Goal: Information Seeking & Learning: Learn about a topic

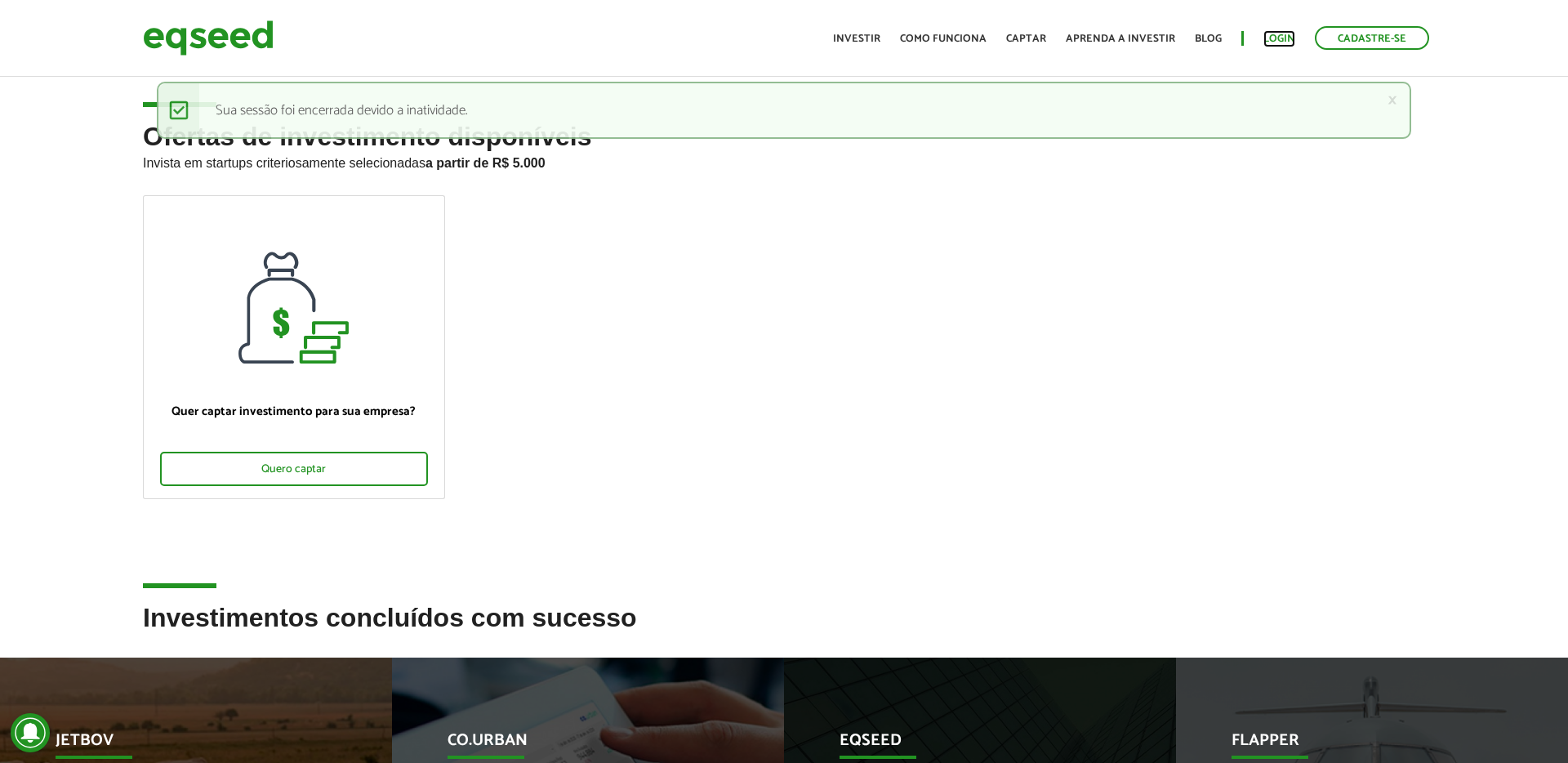
click at [1275, 38] on link "Login" at bounding box center [1279, 39] width 32 height 11
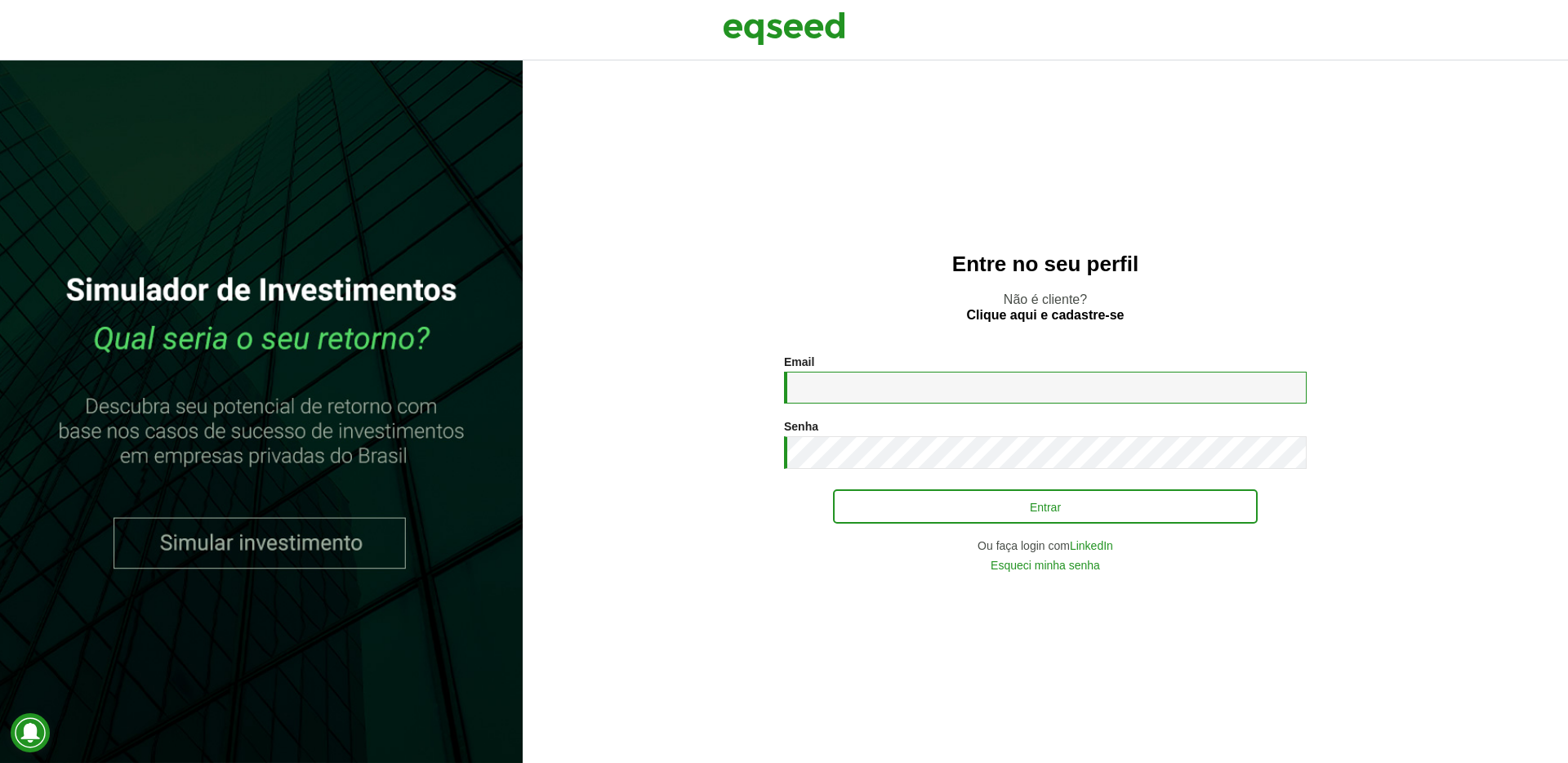
type input "**********"
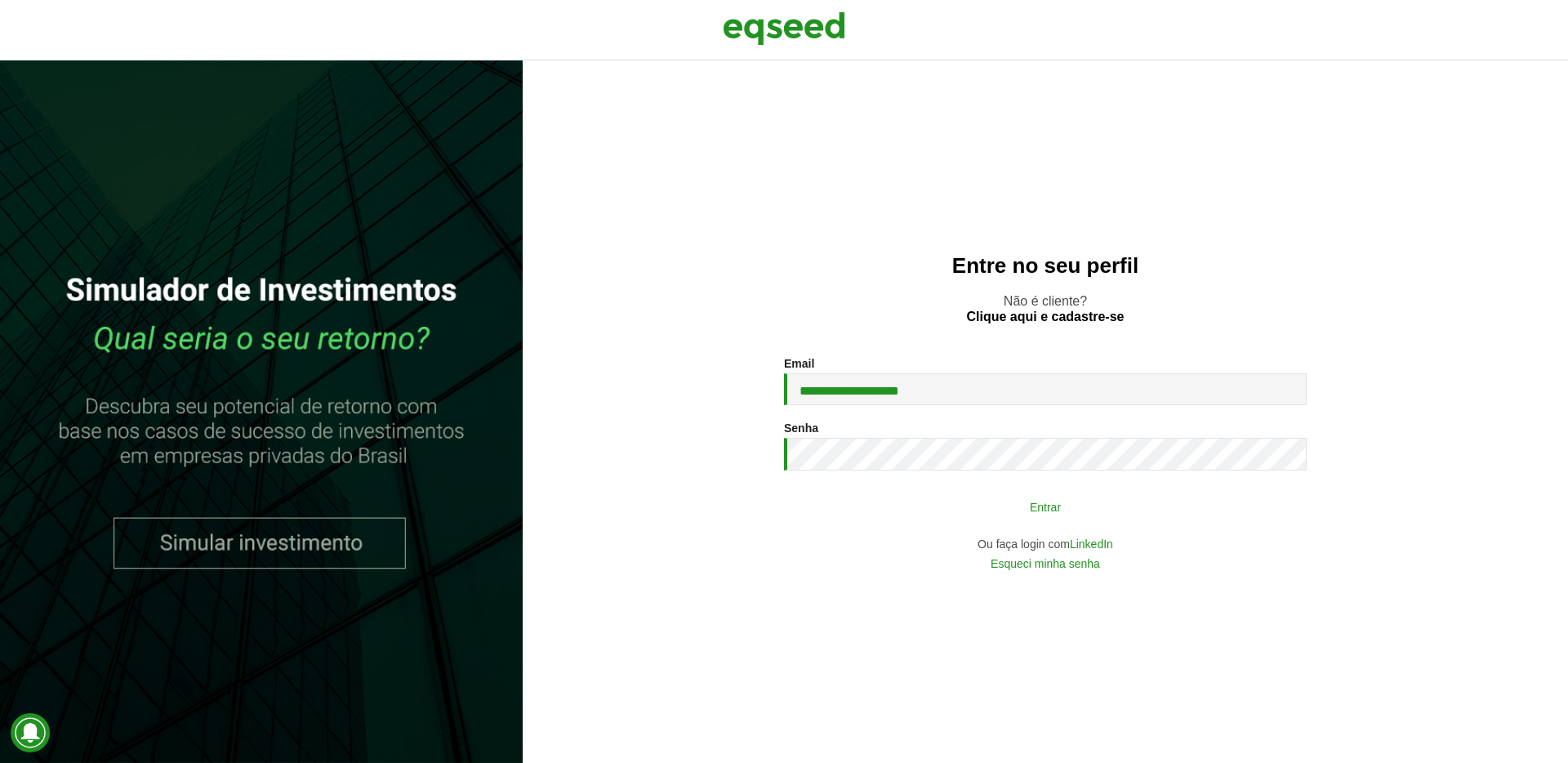
click at [998, 507] on button "Entrar" at bounding box center [1045, 507] width 425 height 31
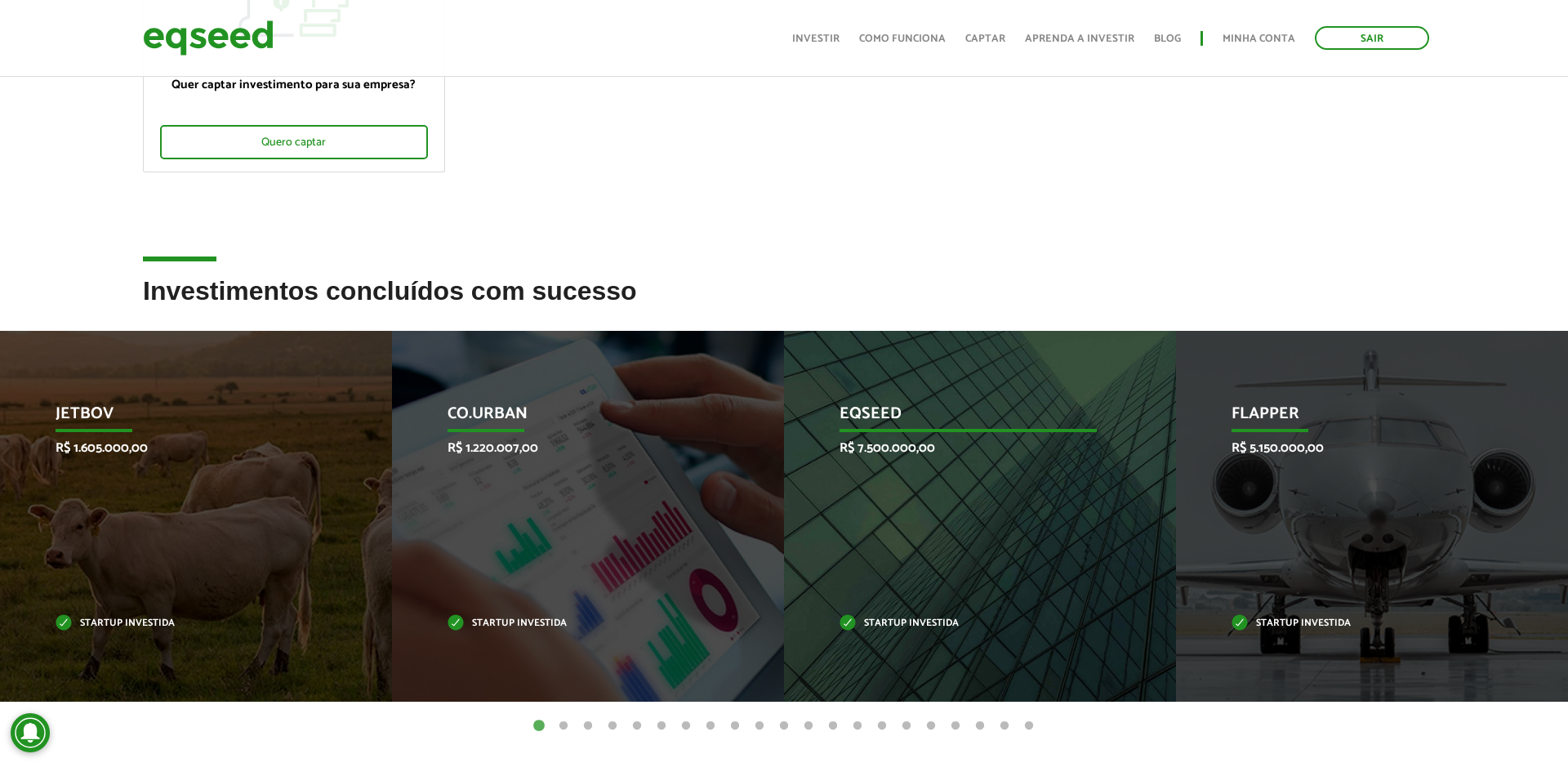
scroll to position [481, 0]
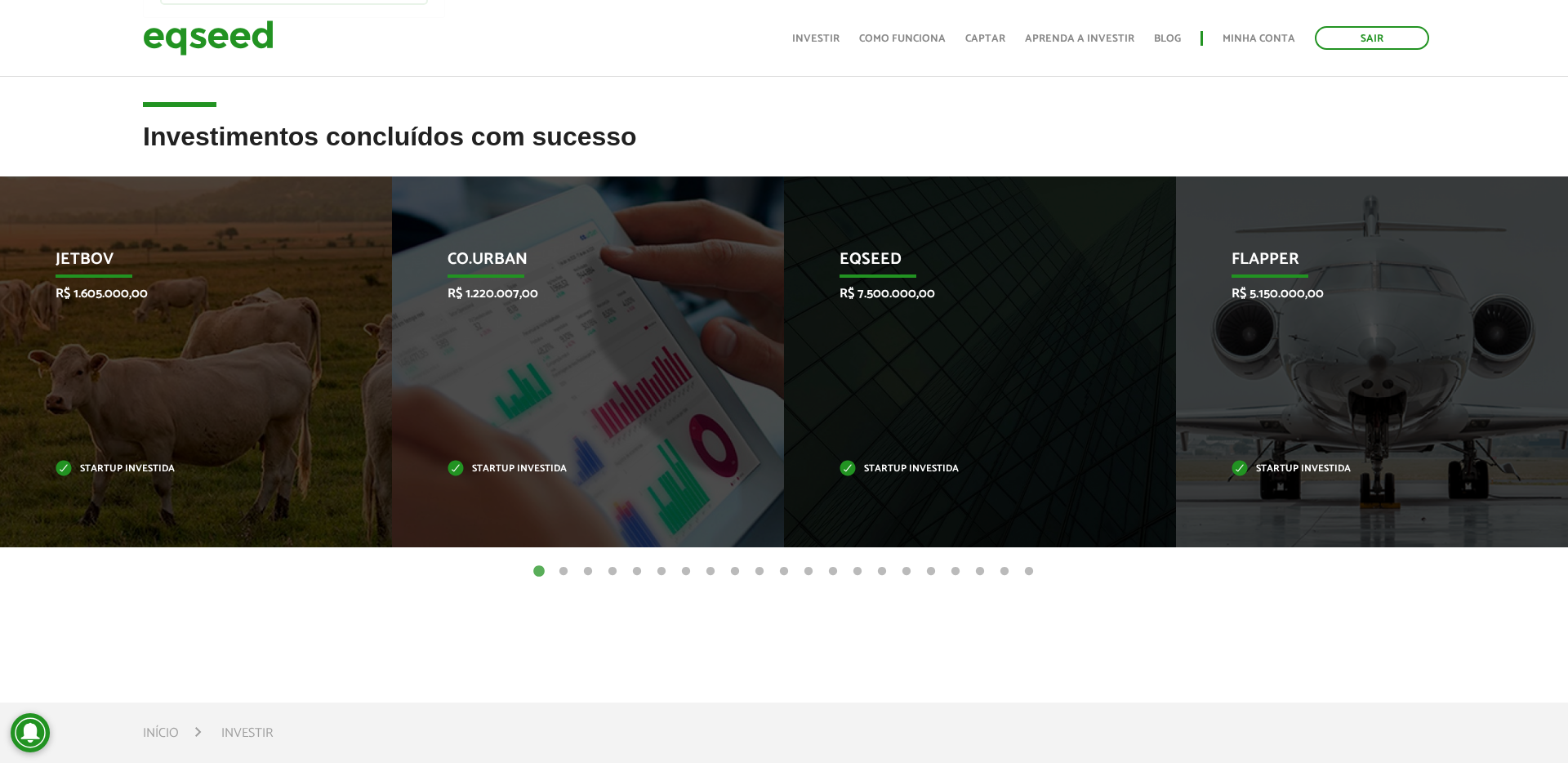
click at [566, 569] on button "2" at bounding box center [563, 571] width 16 height 16
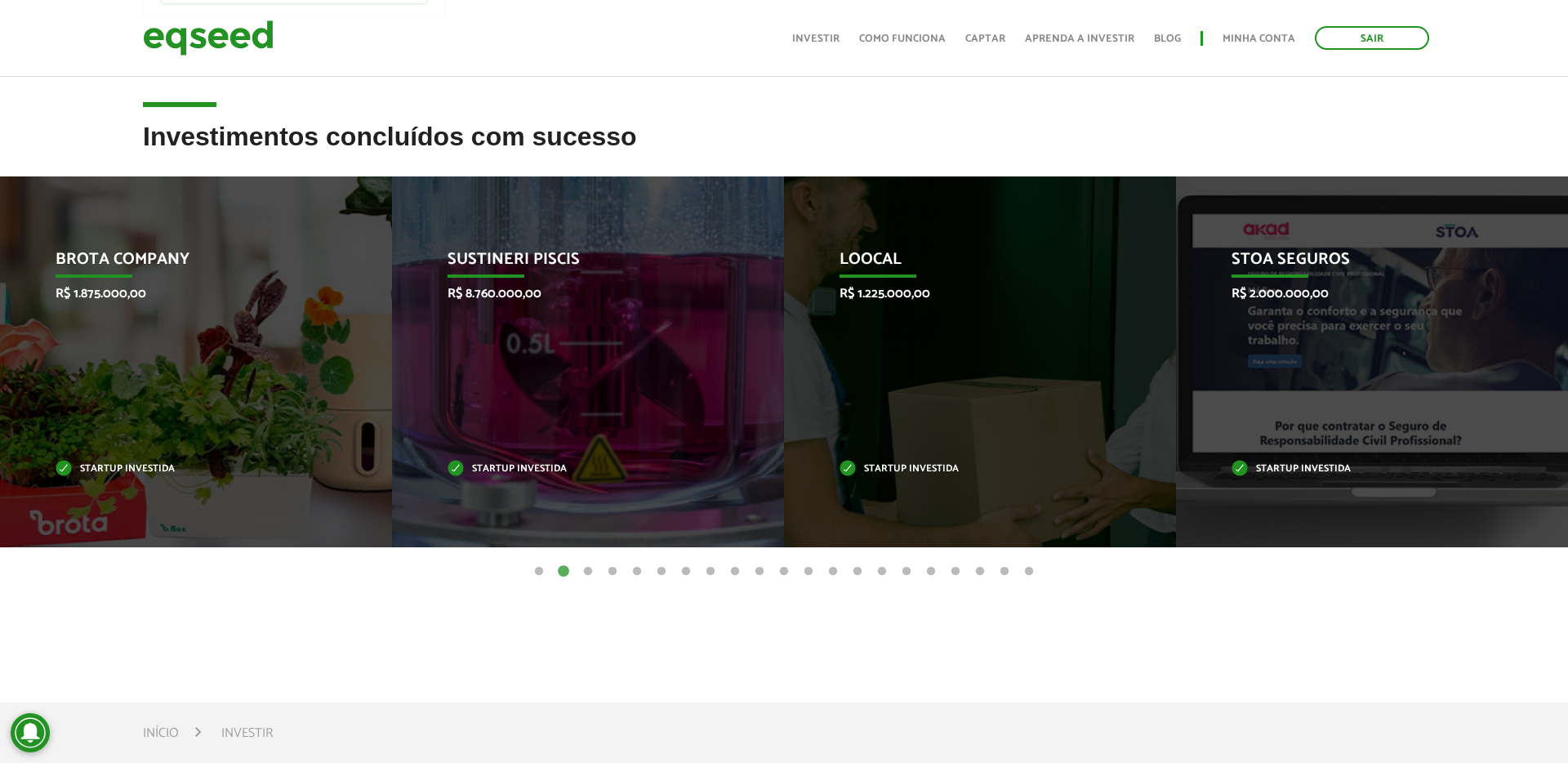
click at [590, 572] on button "3" at bounding box center [588, 571] width 16 height 16
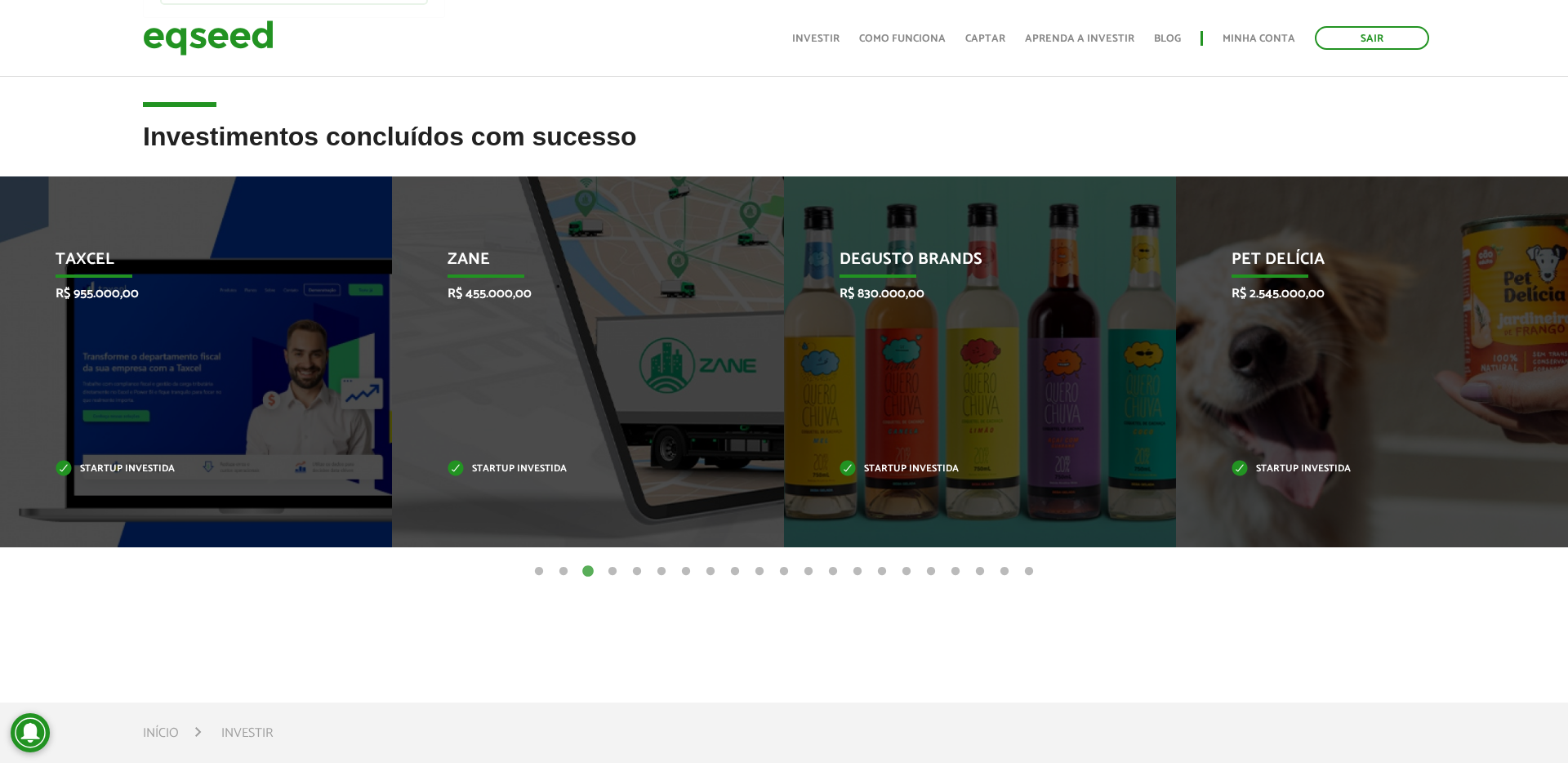
click at [610, 571] on button "4" at bounding box center [612, 571] width 16 height 16
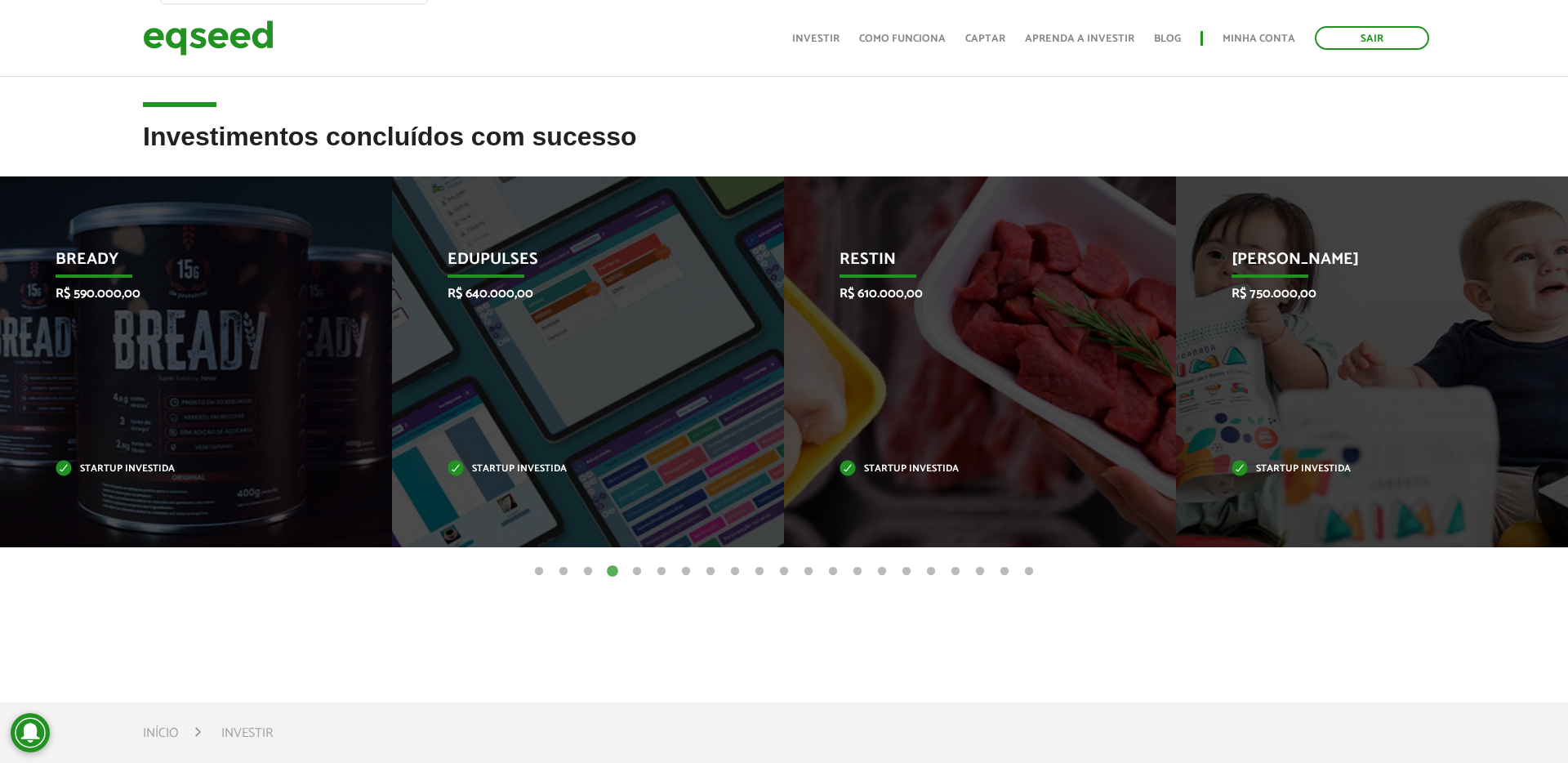
click at [637, 572] on button "5" at bounding box center [637, 571] width 16 height 16
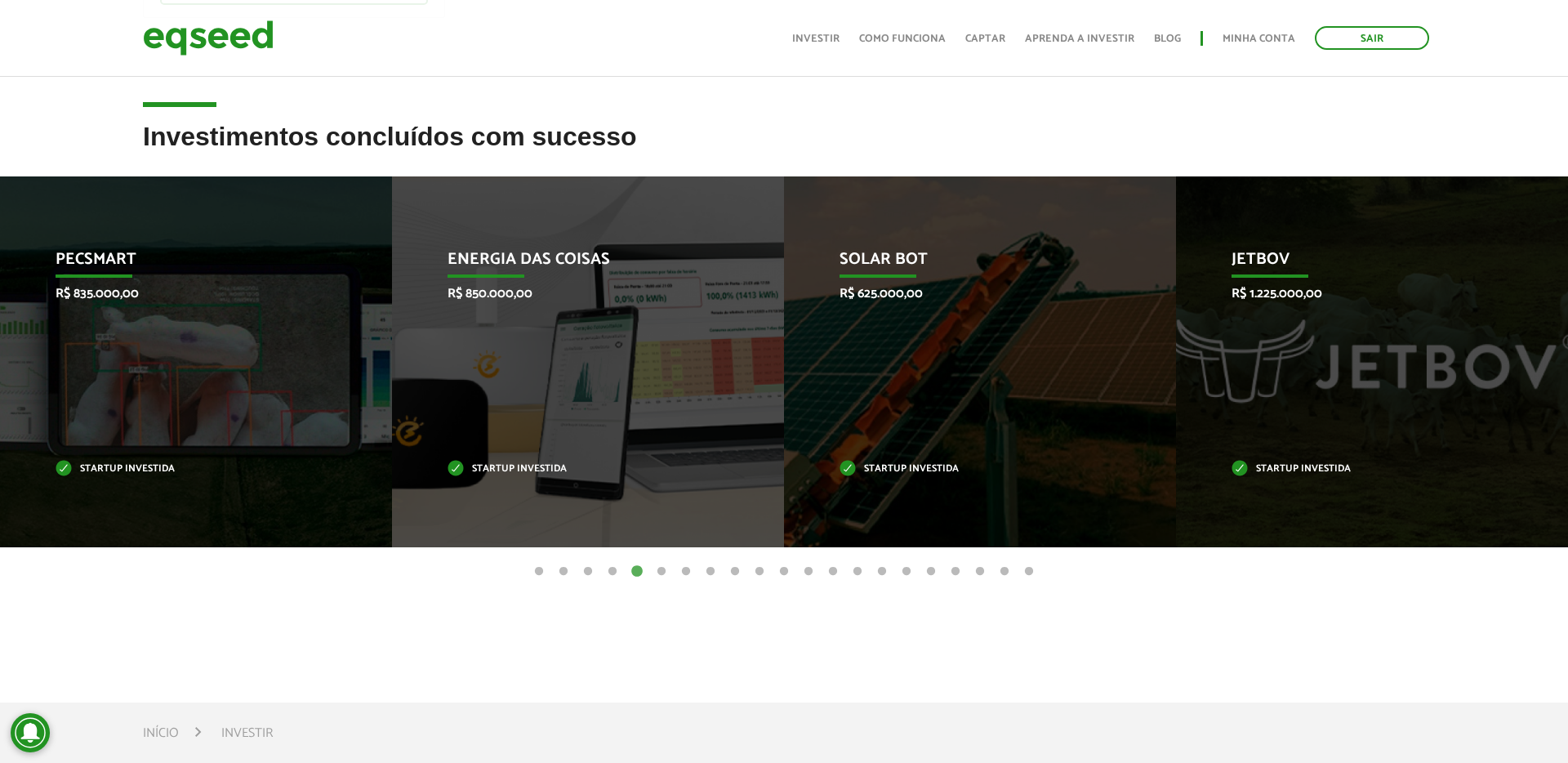
click at [659, 572] on button "6" at bounding box center [661, 571] width 16 height 16
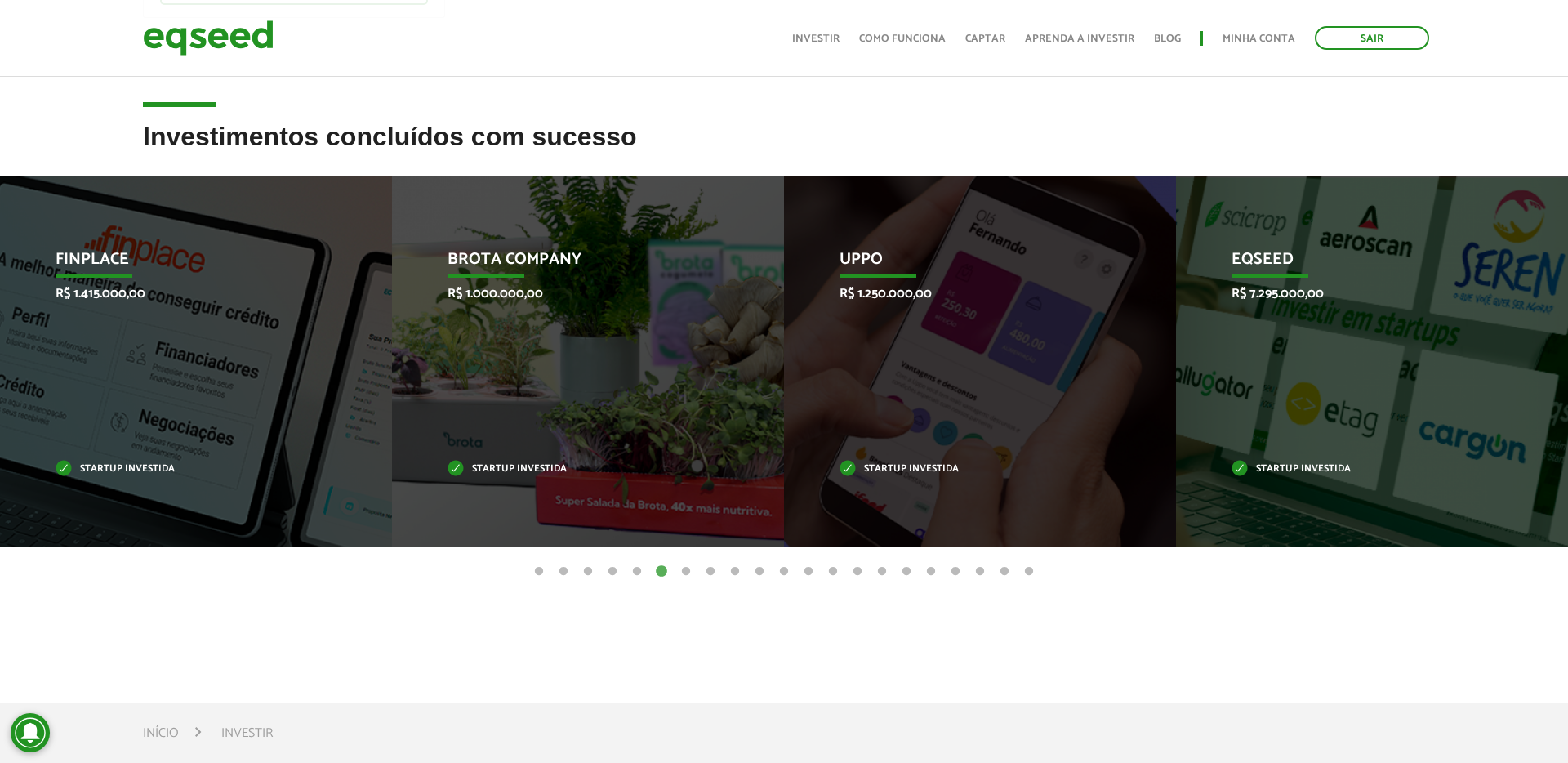
click at [681, 572] on button "7" at bounding box center [686, 571] width 16 height 16
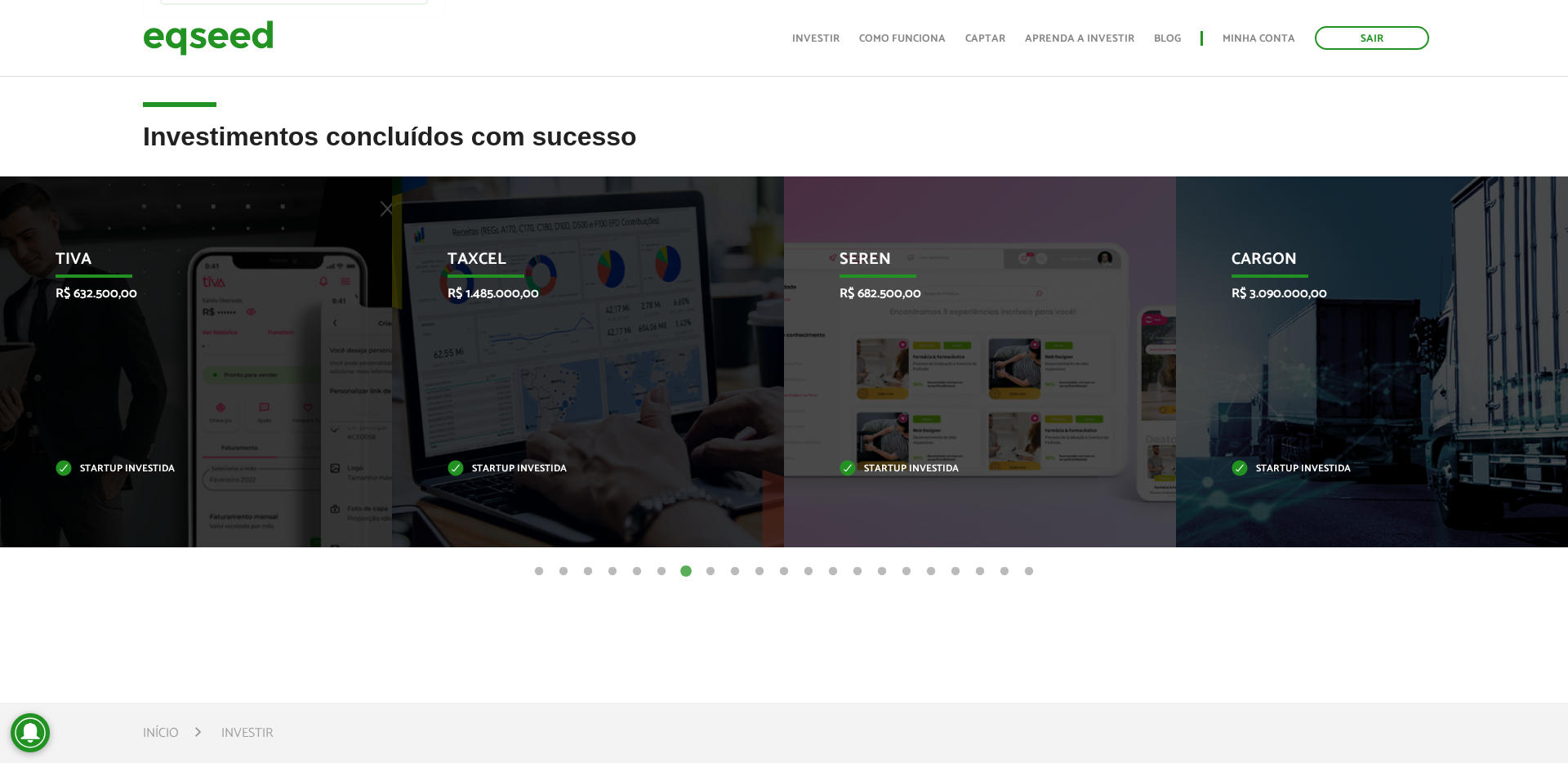
click at [706, 572] on button "8" at bounding box center [710, 571] width 16 height 16
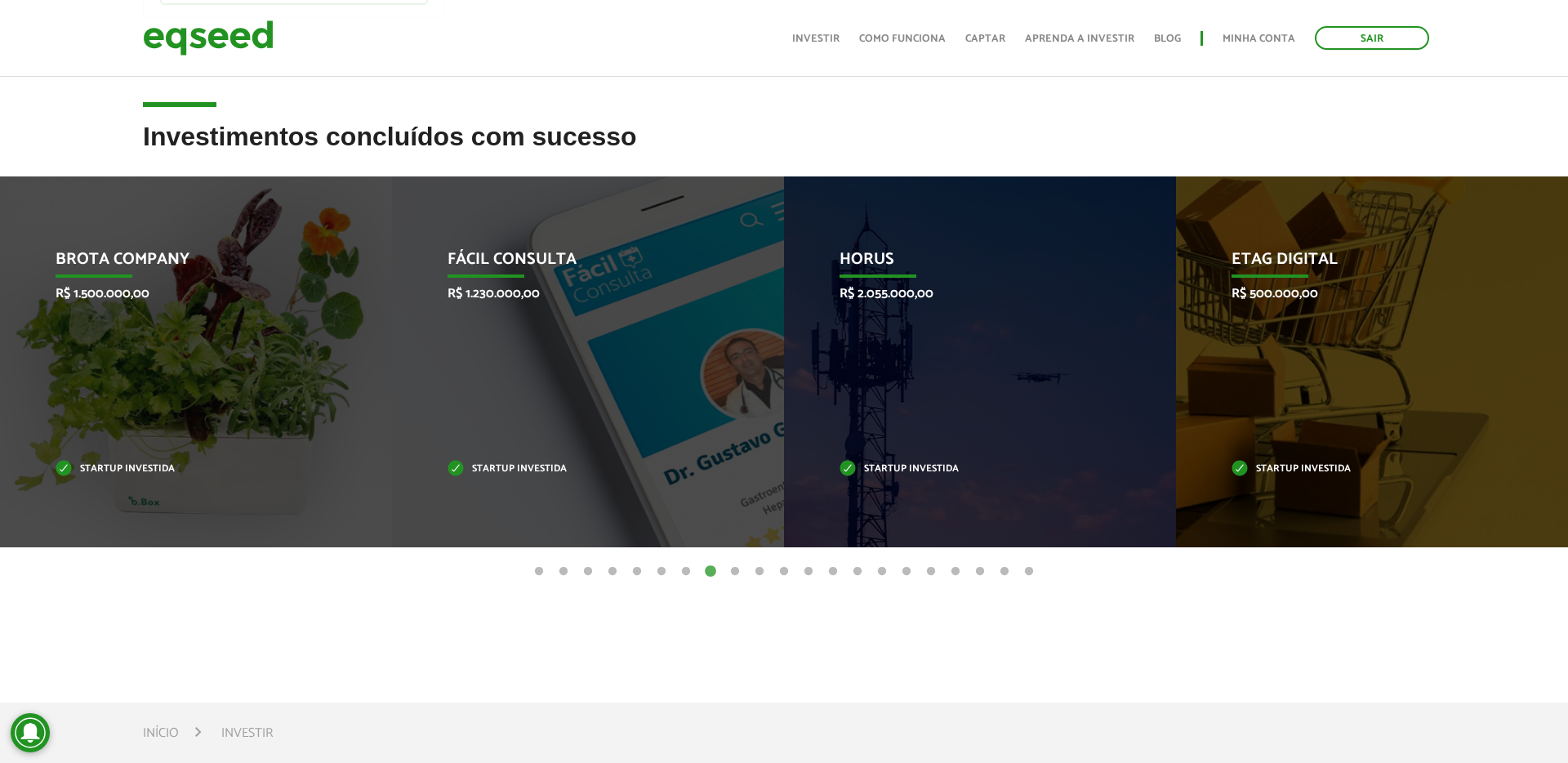
click at [735, 568] on button "9" at bounding box center [735, 571] width 16 height 16
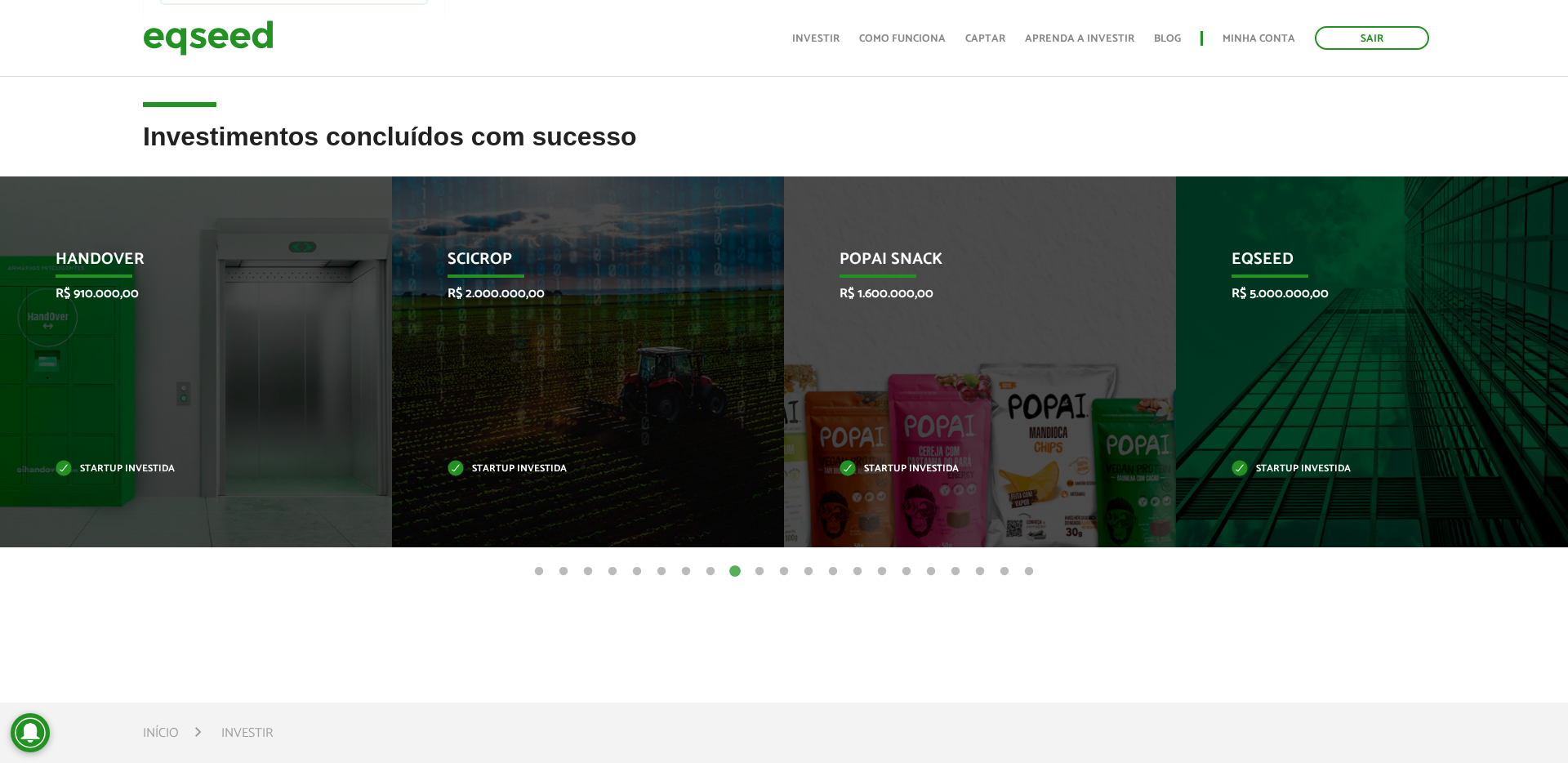
click at [755, 572] on button "10" at bounding box center [759, 571] width 16 height 16
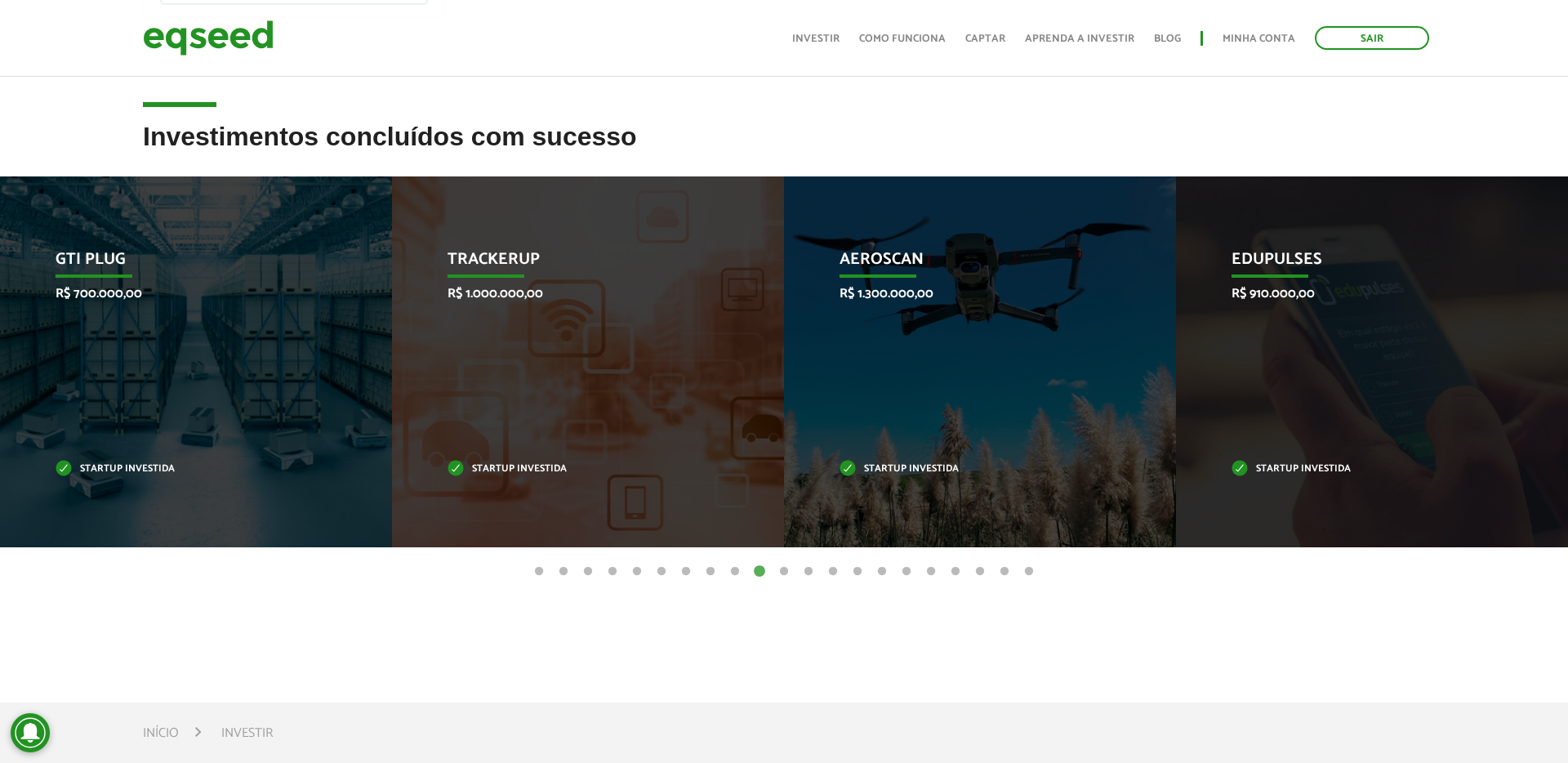
click at [785, 572] on button "11" at bounding box center [784, 571] width 16 height 16
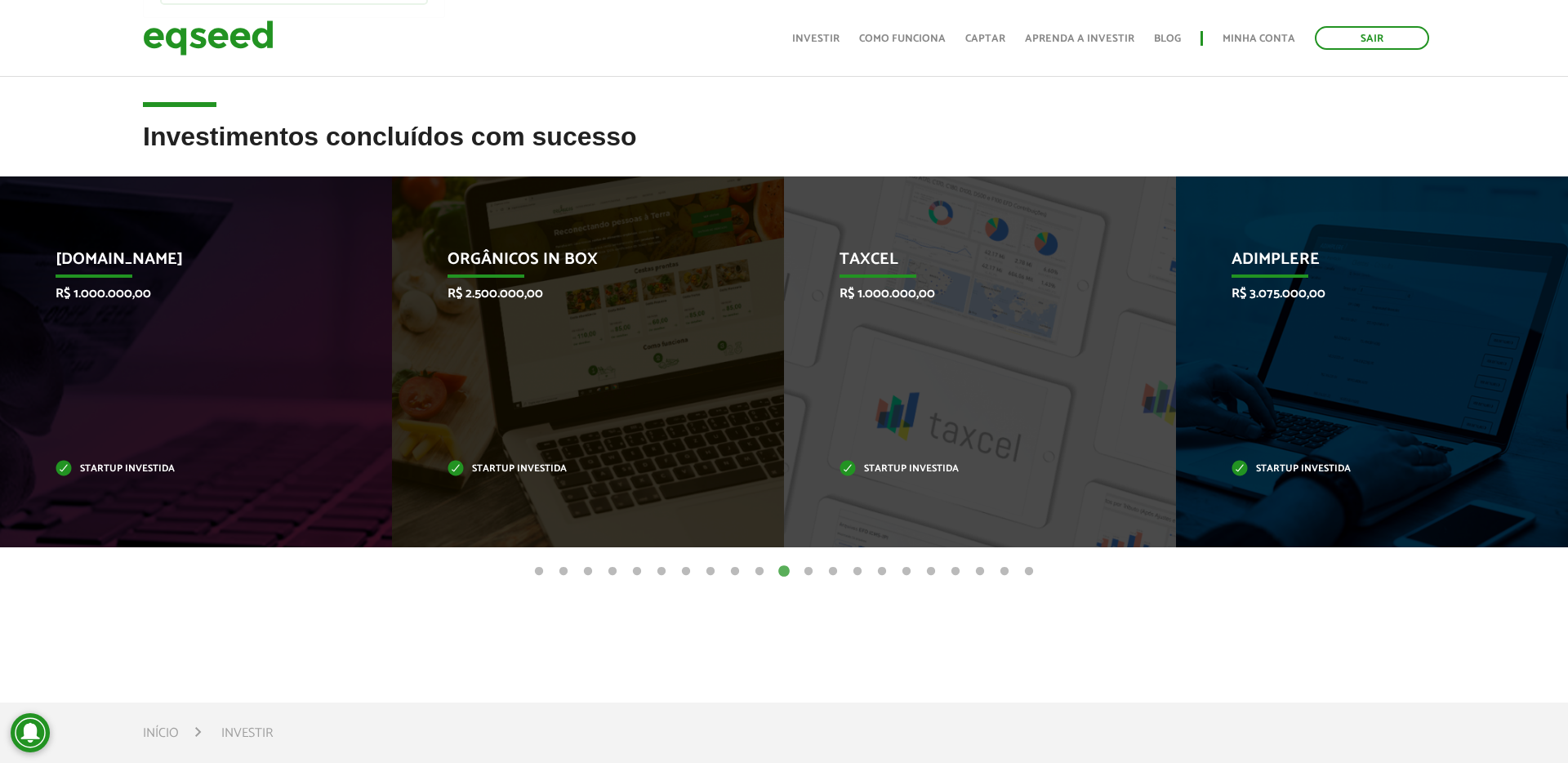
click at [812, 571] on button "12" at bounding box center [808, 571] width 16 height 16
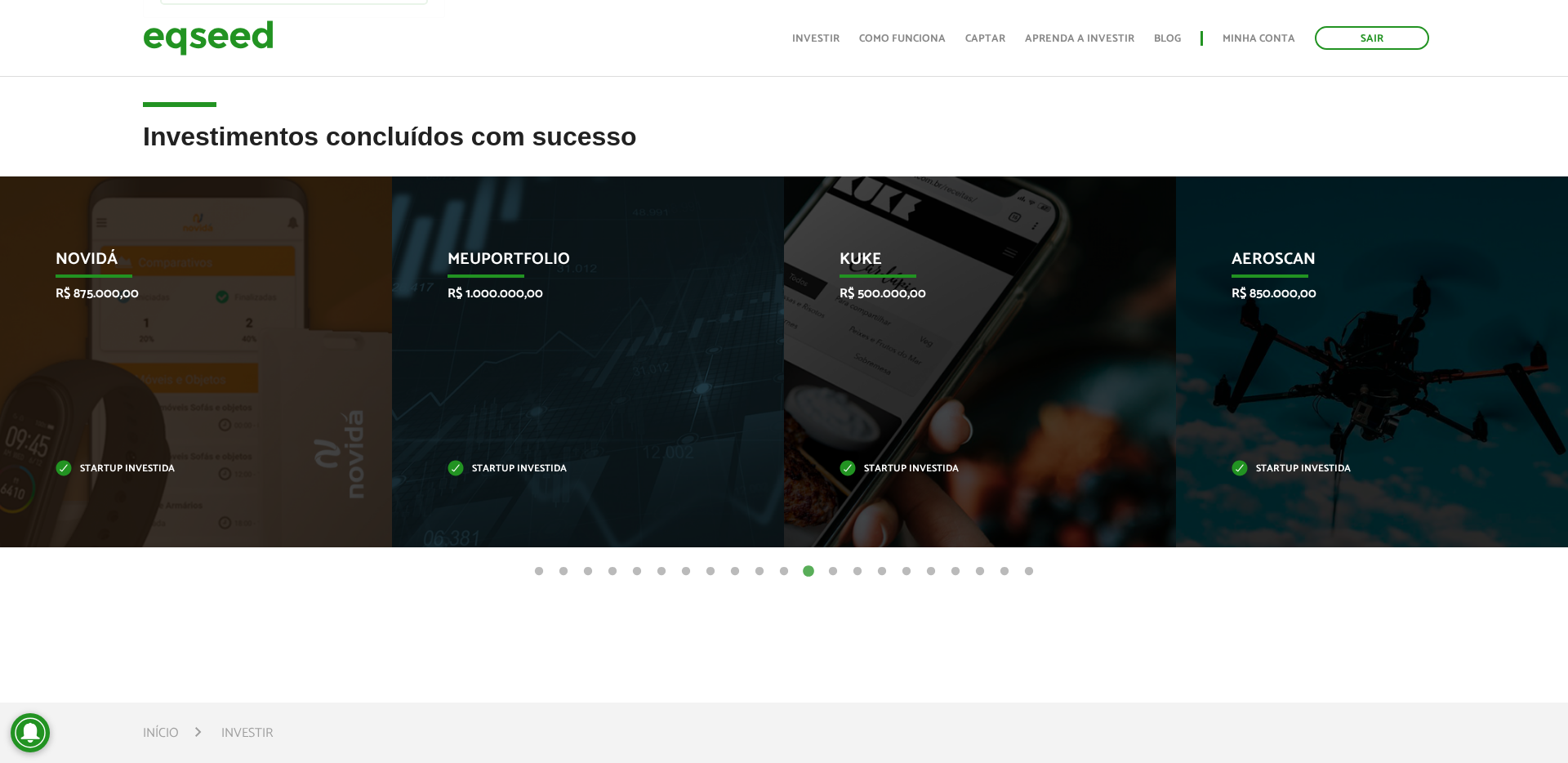
click at [829, 570] on button "13" at bounding box center [832, 571] width 16 height 16
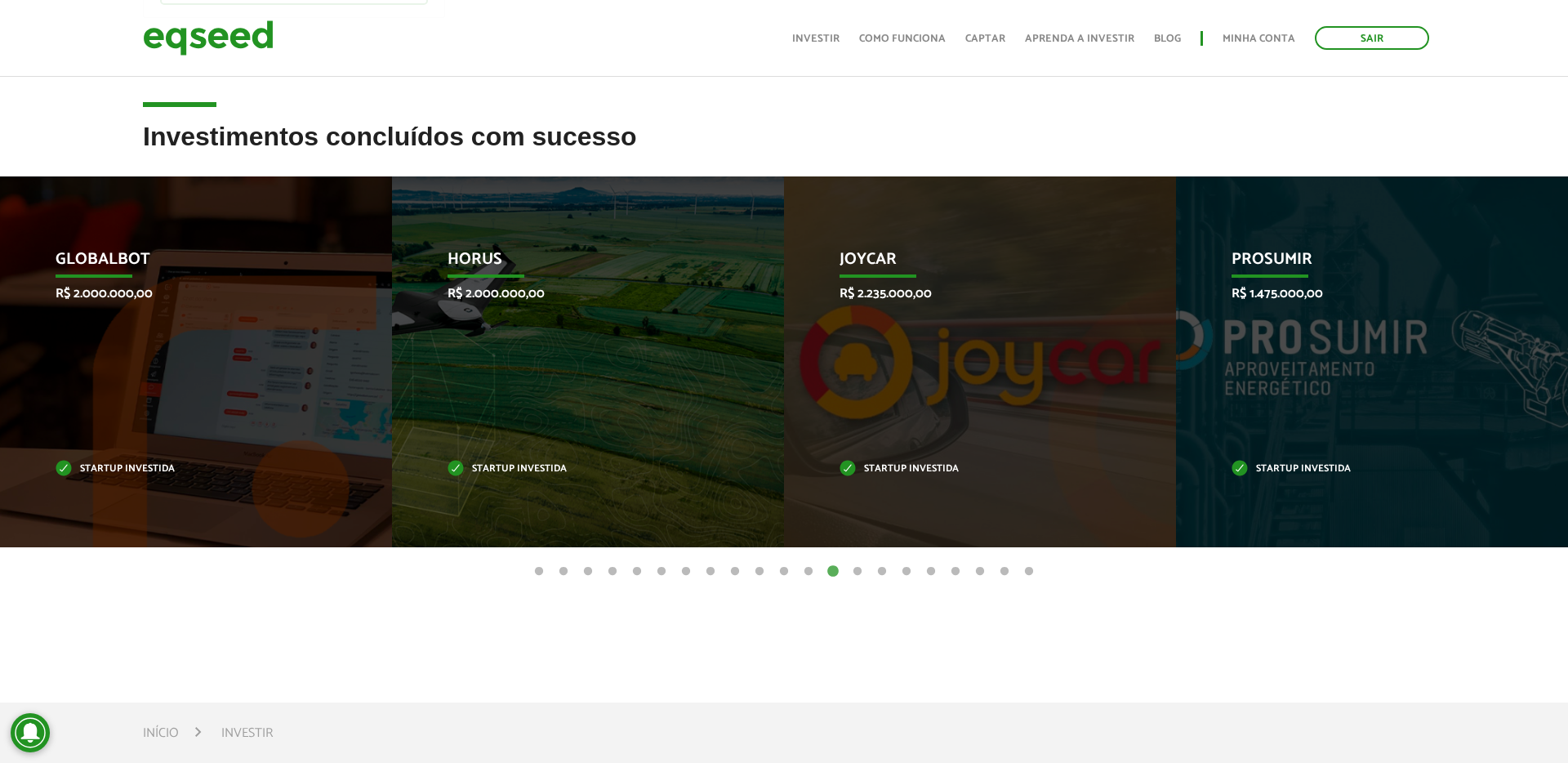
click at [857, 571] on button "14" at bounding box center [857, 571] width 16 height 16
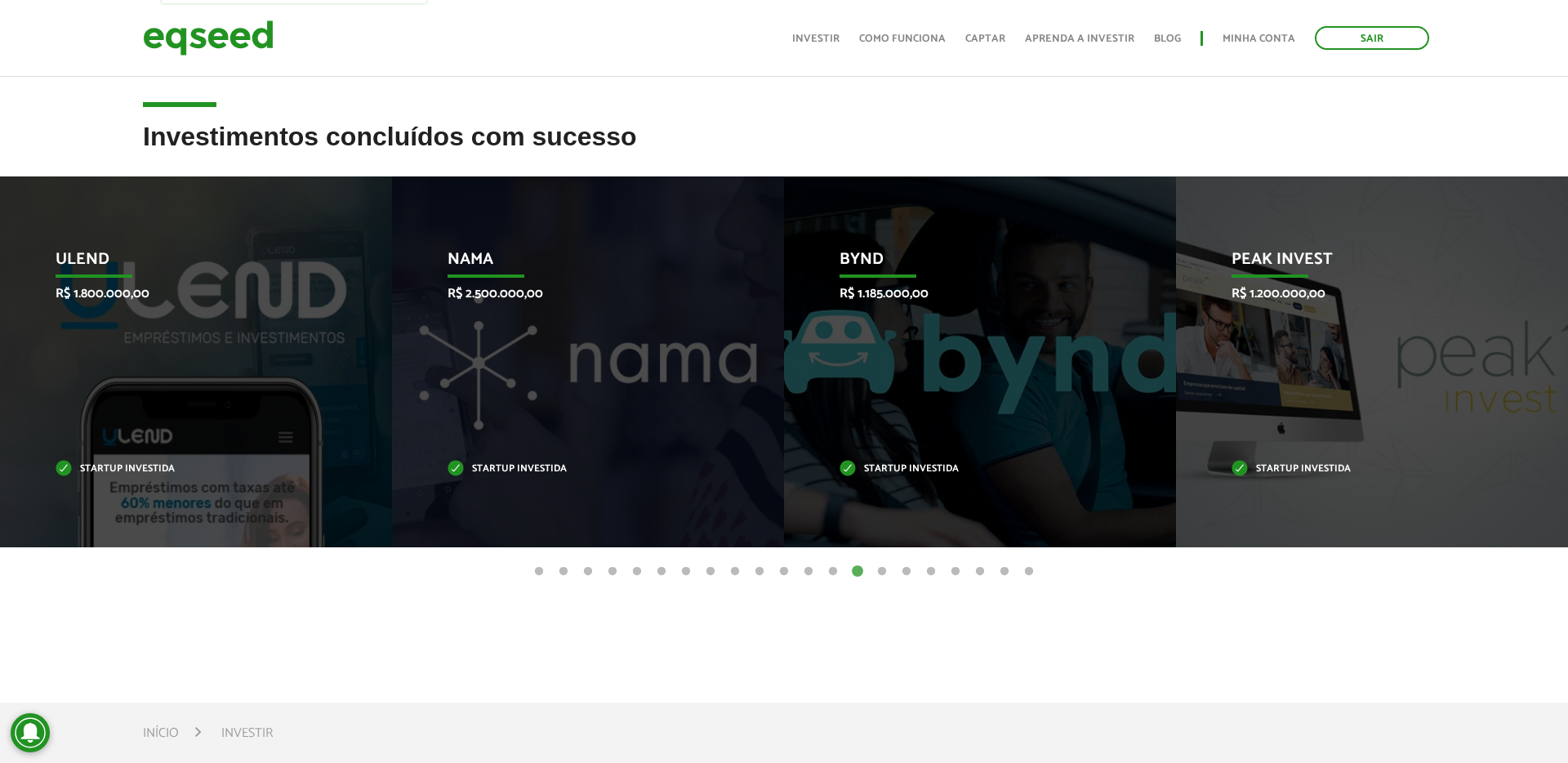
click at [880, 572] on button "15" at bounding box center [881, 571] width 16 height 16
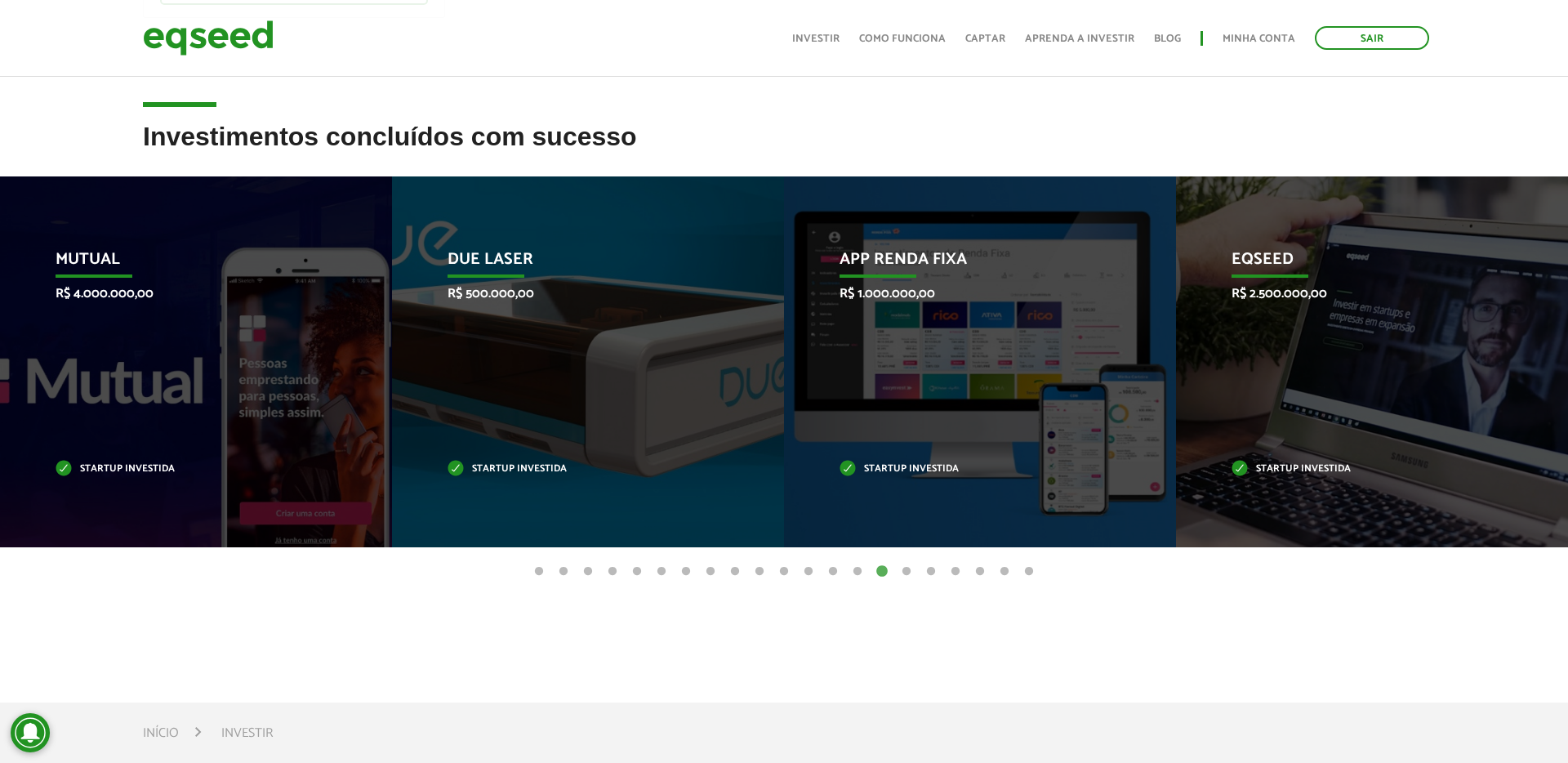
click at [908, 571] on button "16" at bounding box center [906, 571] width 16 height 16
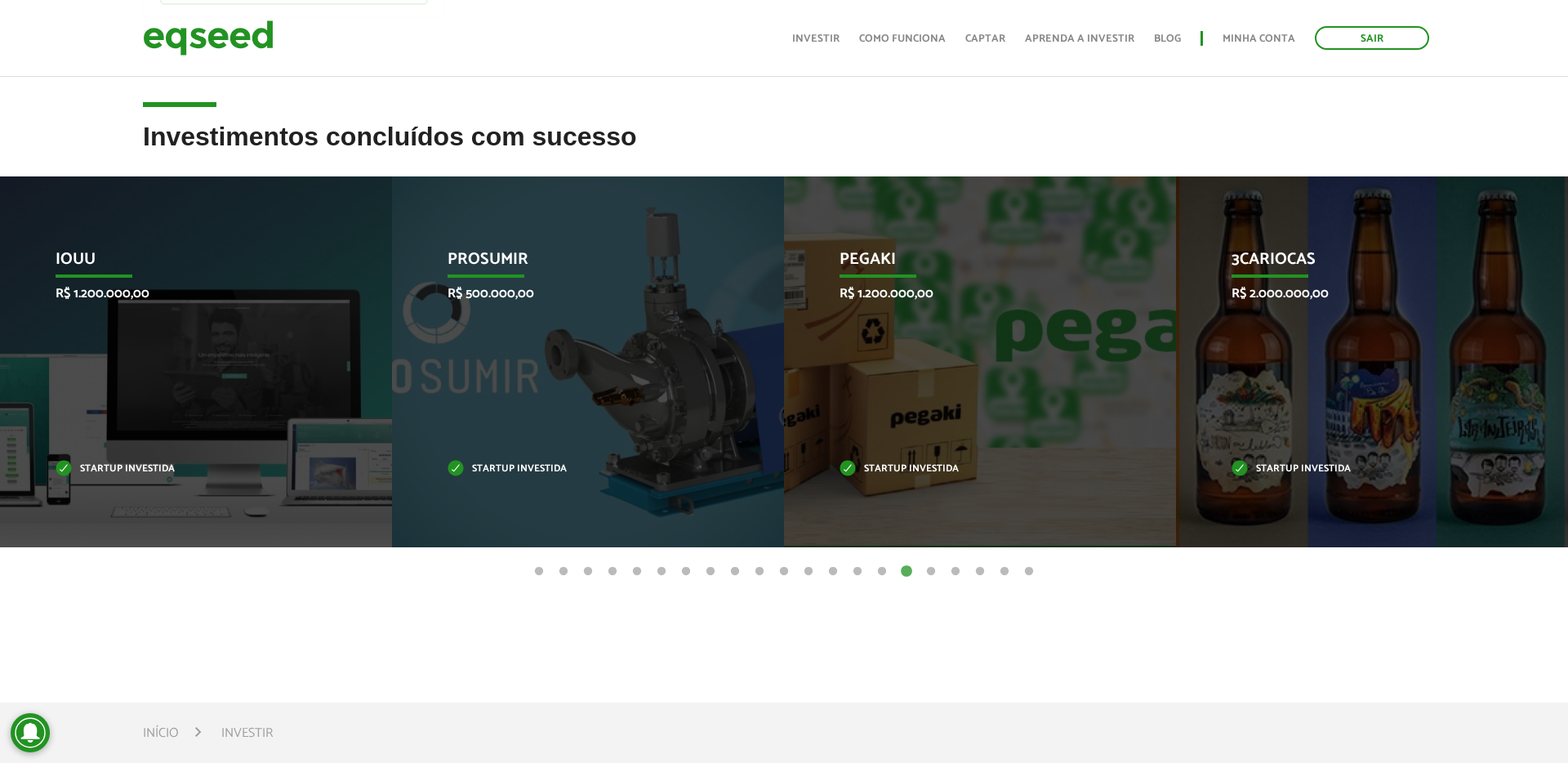
click at [927, 572] on button "17" at bounding box center [930, 571] width 16 height 16
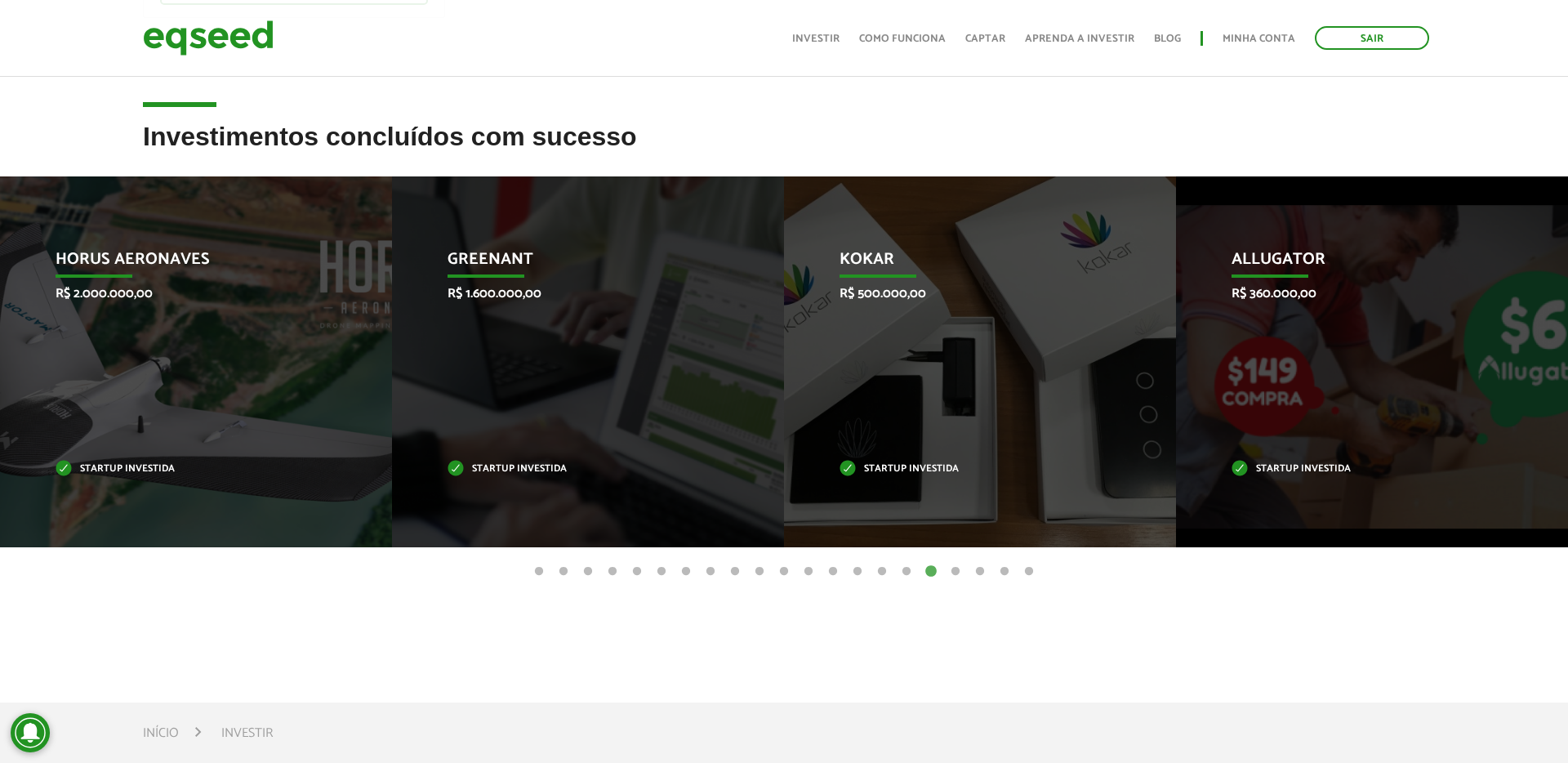
click at [954, 573] on button "18" at bounding box center [955, 571] width 16 height 16
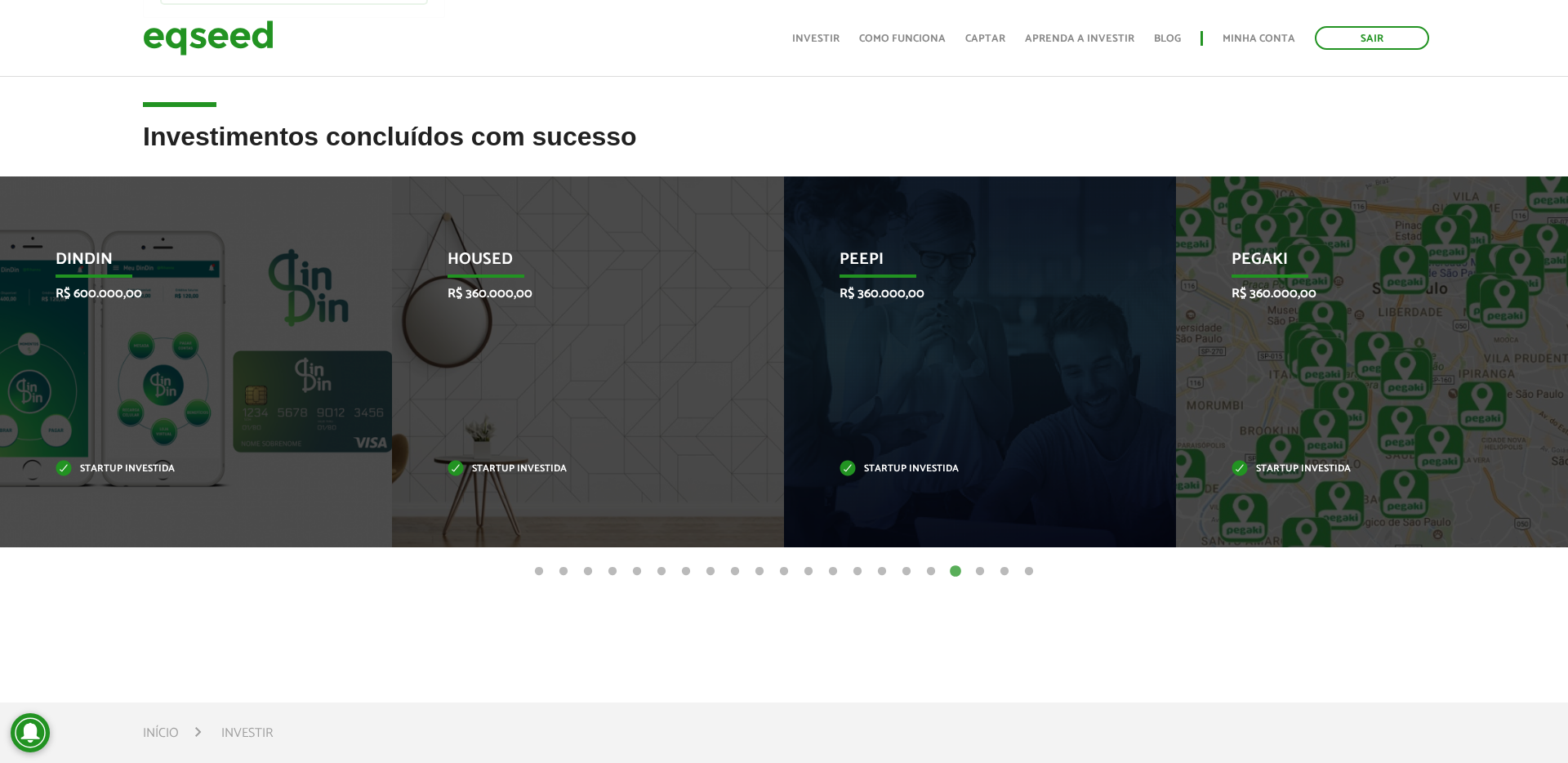
click at [978, 573] on button "19" at bounding box center [980, 571] width 16 height 16
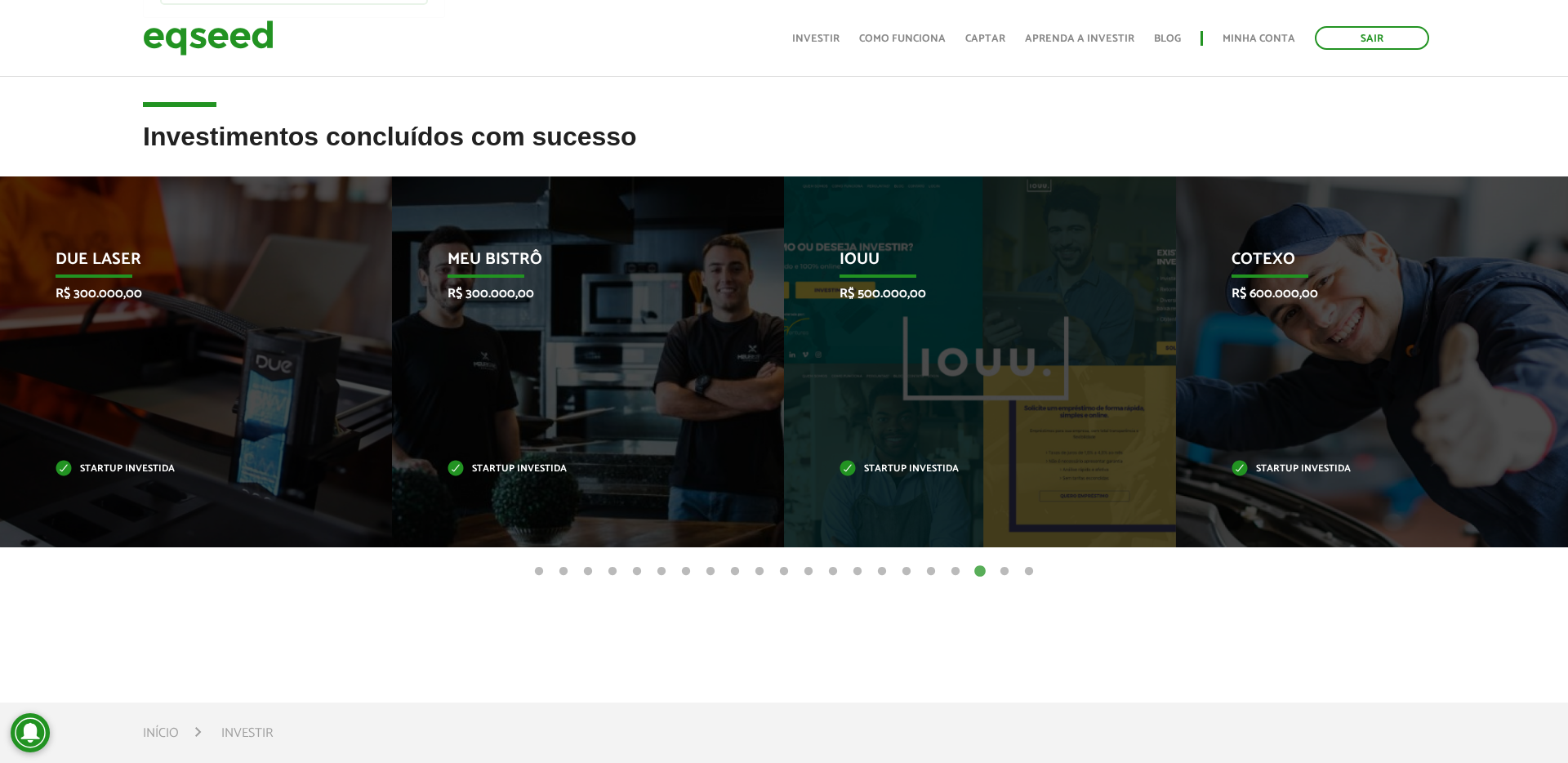
click at [1004, 574] on button "20" at bounding box center [1004, 571] width 16 height 16
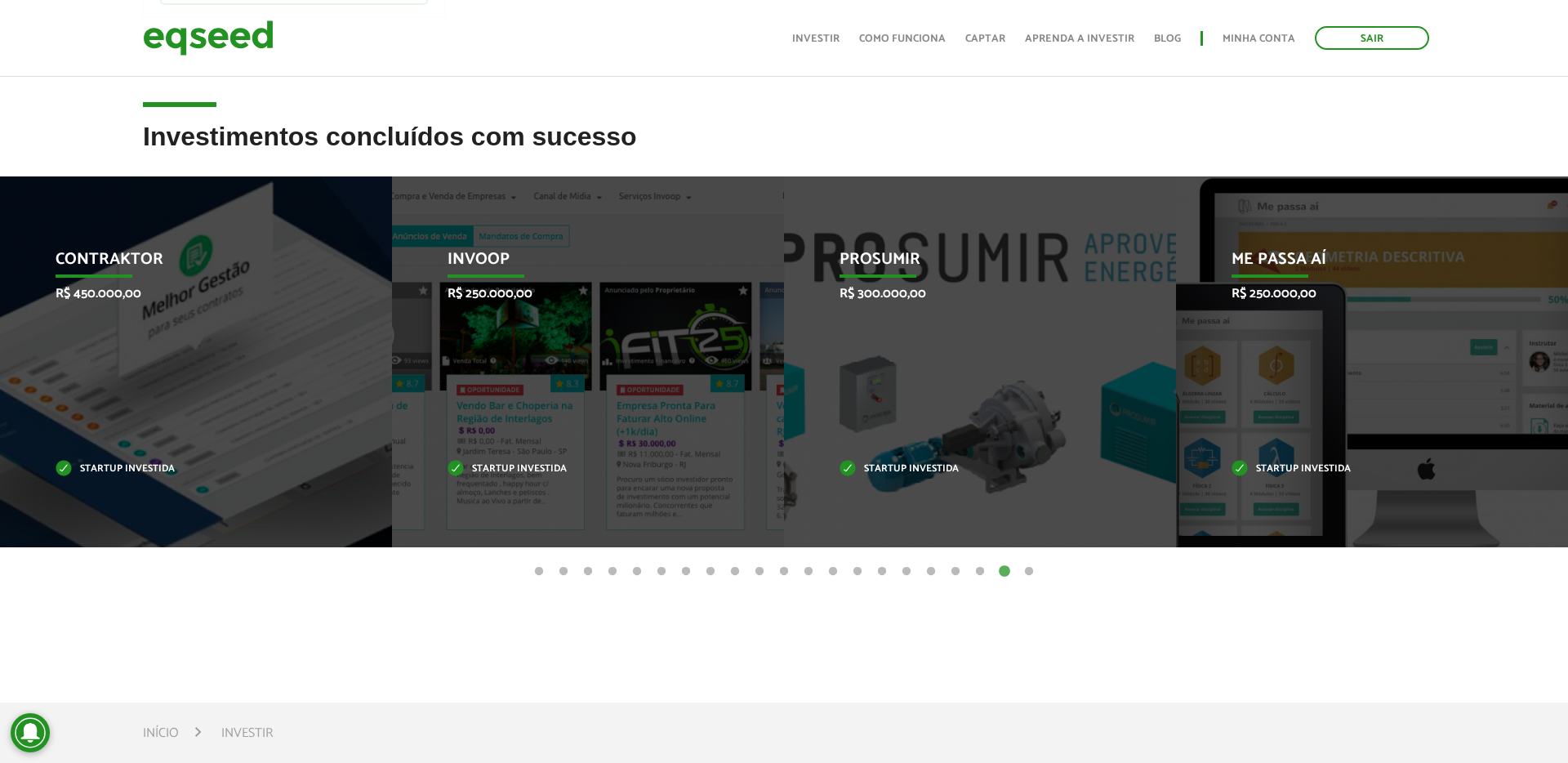
click at [1029, 572] on button "21" at bounding box center [1029, 571] width 16 height 16
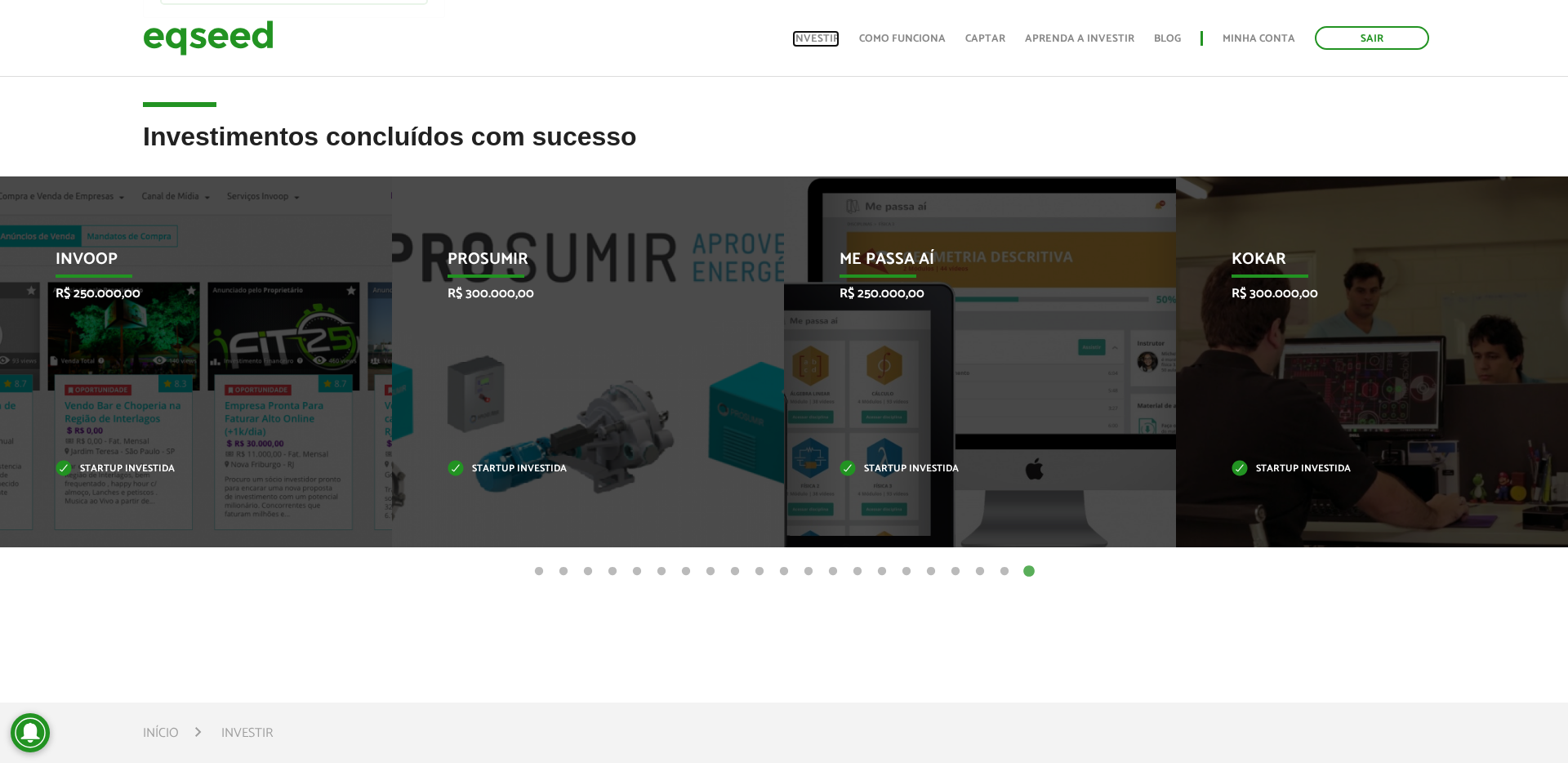
click at [833, 43] on link "Investir" at bounding box center [815, 39] width 47 height 11
